Goal: Transaction & Acquisition: Purchase product/service

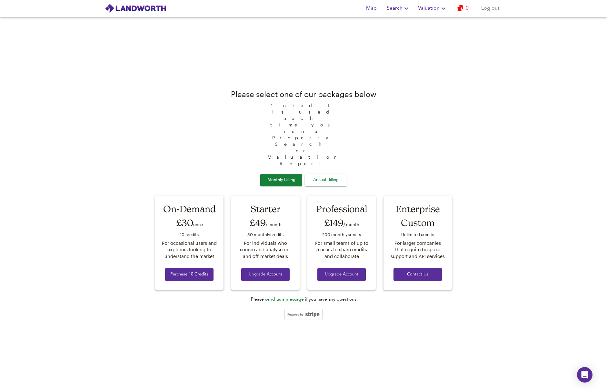
click at [197, 271] on span "Purchase 10 Credits" at bounding box center [189, 274] width 38 height 7
click at [393, 15] on div "Map Search Valuation 10 Log out" at bounding box center [303, 8] width 413 height 16
click at [396, 12] on span "Search" at bounding box center [398, 8] width 24 height 9
click at [397, 44] on li "Favourite Searches" at bounding box center [398, 47] width 64 height 12
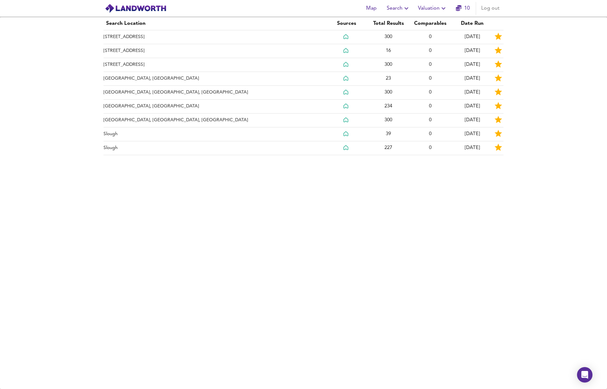
click at [405, 5] on icon "button" at bounding box center [406, 9] width 8 height 8
click at [399, 34] on li "Search History" at bounding box center [398, 35] width 64 height 12
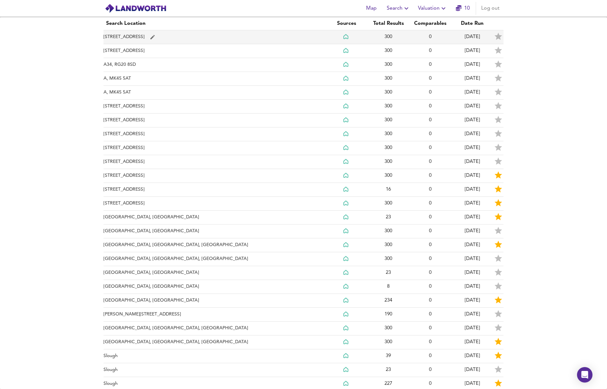
click at [106, 35] on td "[STREET_ADDRESS]" at bounding box center [214, 37] width 222 height 14
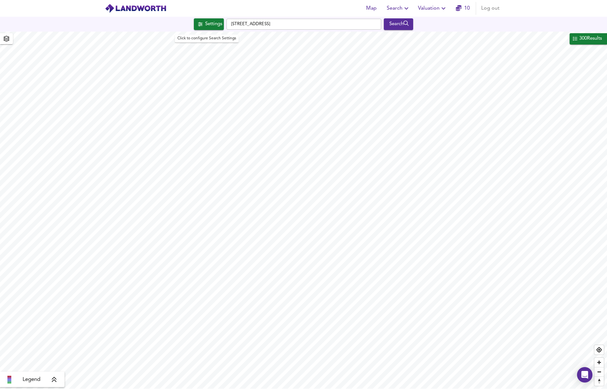
click at [201, 29] on button "Settings" at bounding box center [209, 24] width 30 height 12
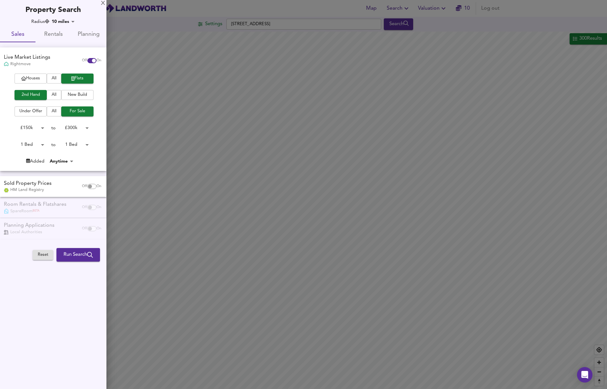
click at [198, 31] on div at bounding box center [303, 194] width 607 height 389
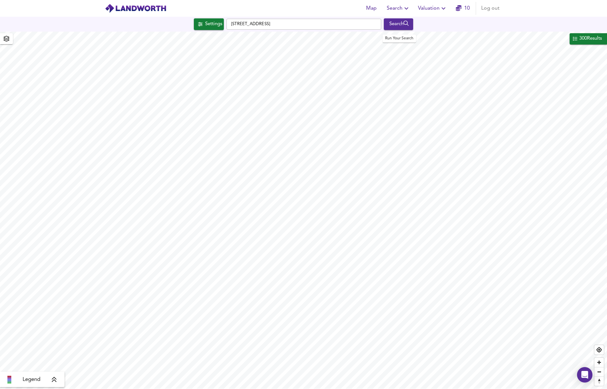
click at [408, 23] on icon "submit" at bounding box center [405, 23] width 5 height 5
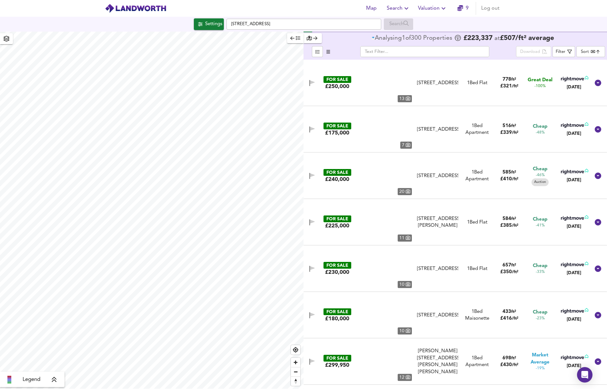
type input "bestdeal"
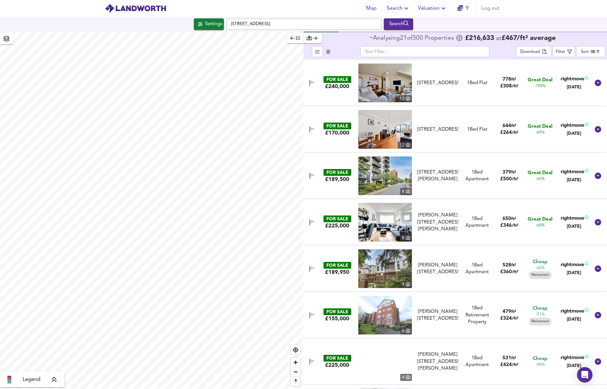
checkbox input "false"
checkbox input "true"
